Goal: Task Accomplishment & Management: Use online tool/utility

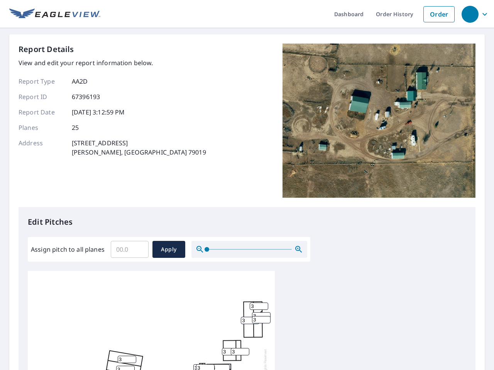
click at [247, 185] on div "Report Details View and edit your report information below. Report Type AA2D Re…" at bounding box center [247, 126] width 457 height 164
click at [470, 14] on div "button" at bounding box center [469, 14] width 17 height 17
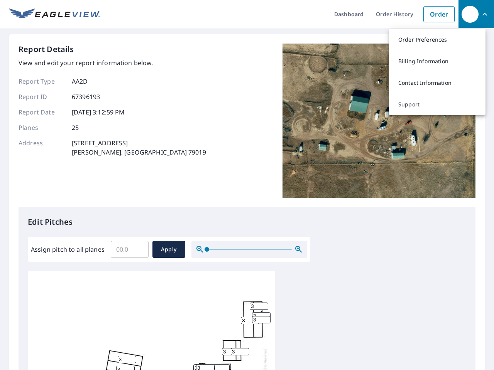
click at [130, 250] on input "Assign pitch to all planes" at bounding box center [130, 250] width 38 height 22
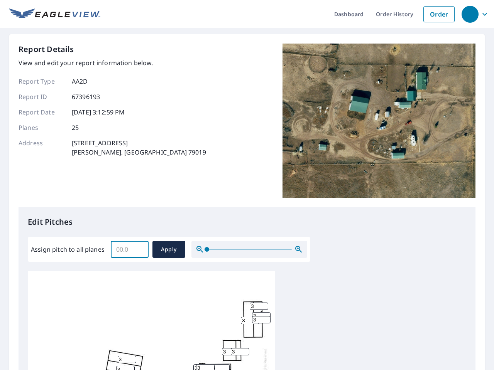
click at [169, 250] on span "Apply" at bounding box center [169, 250] width 20 height 10
click at [299, 250] on icon "button" at bounding box center [298, 249] width 9 height 9
